Goal: Check status

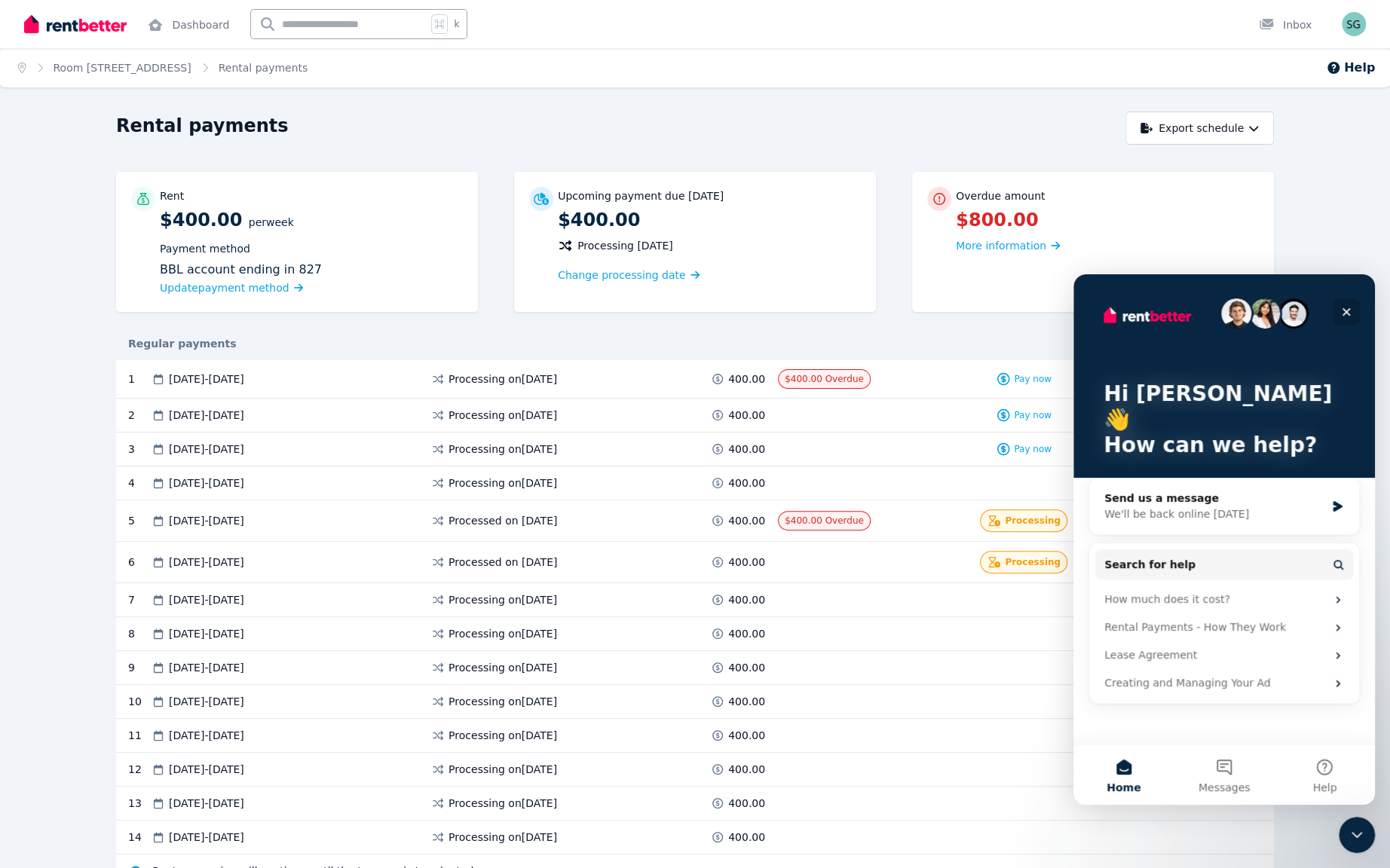
click at [1345, 310] on icon "Close" at bounding box center [1347, 312] width 8 height 8
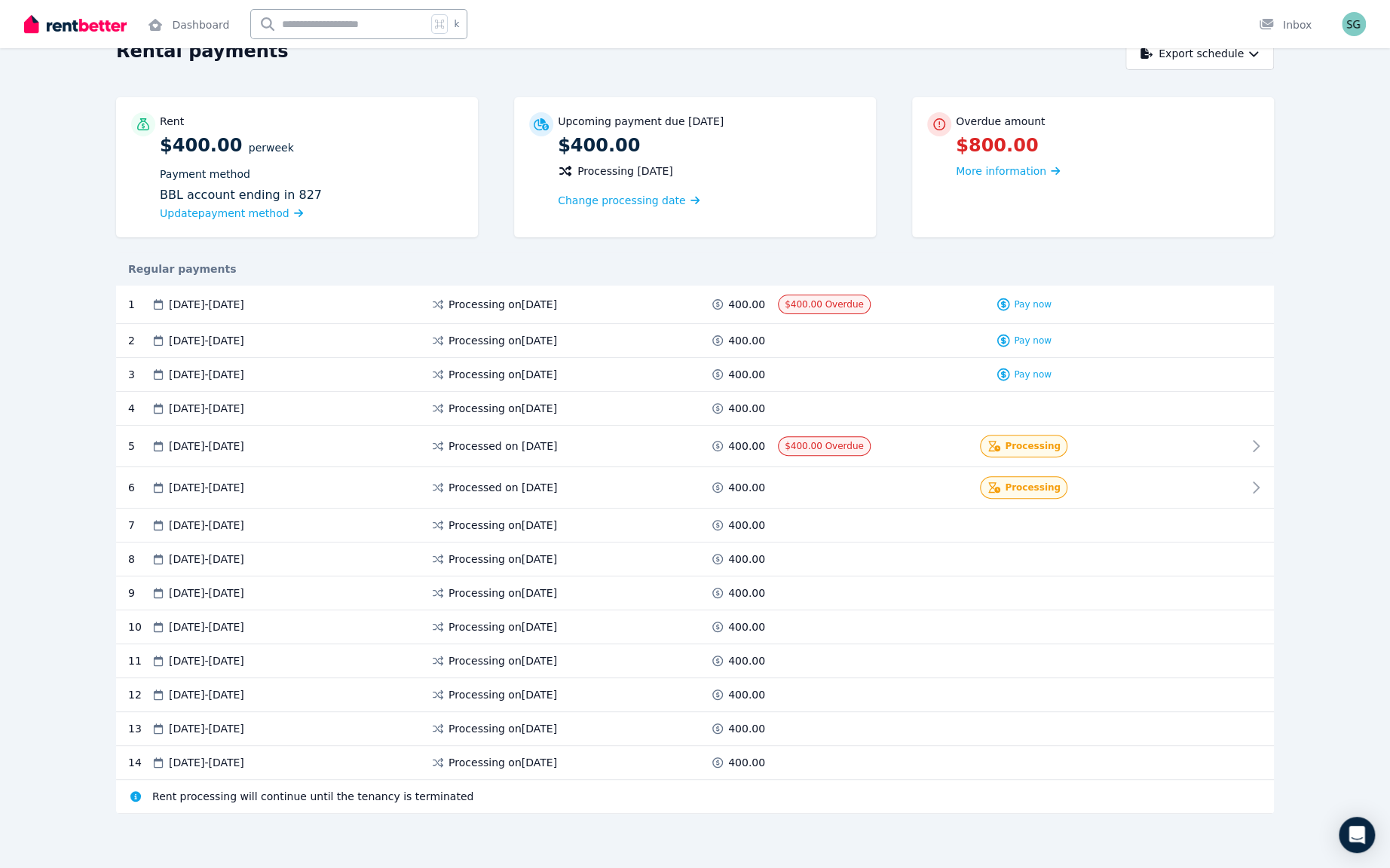
scroll to position [305, 0]
